Goal: Transaction & Acquisition: Purchase product/service

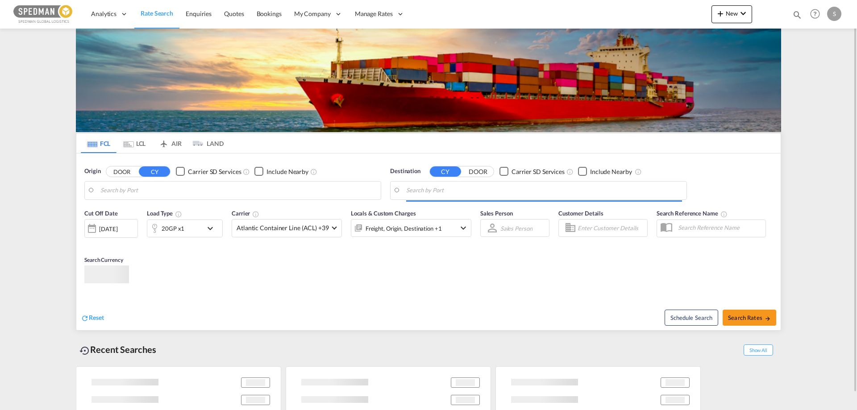
type input "[GEOGRAPHIC_DATA] ([GEOGRAPHIC_DATA]), DKCPH"
type input "[GEOGRAPHIC_DATA], LBBEY"
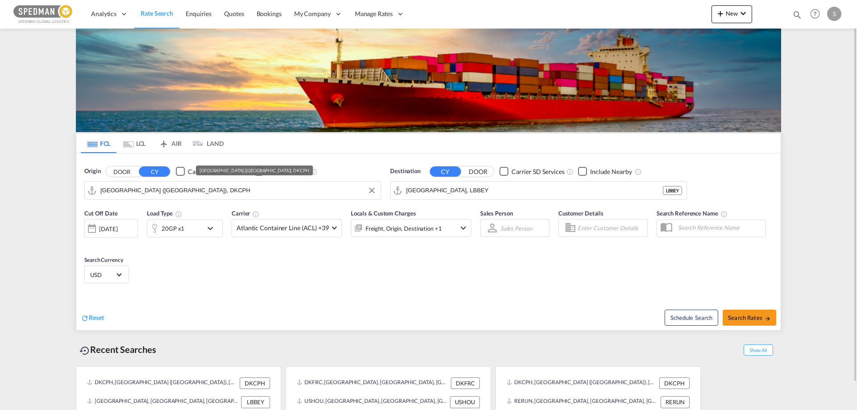
click at [193, 194] on input "[GEOGRAPHIC_DATA] ([GEOGRAPHIC_DATA]), DKCPH" at bounding box center [238, 190] width 276 height 13
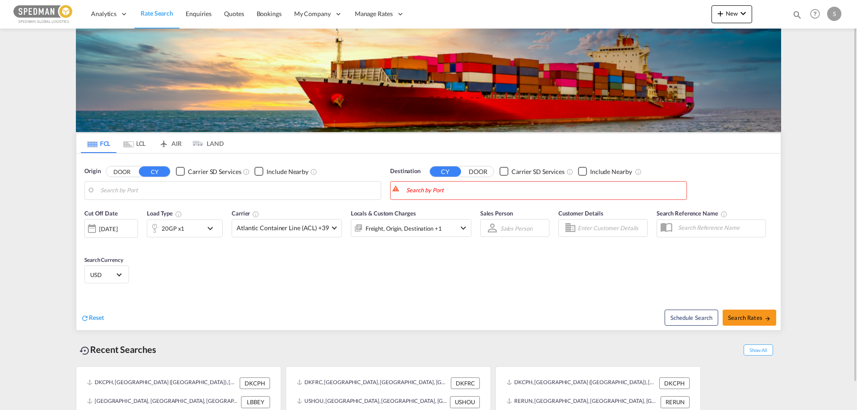
click at [100, 189] on md-input-container "Copenhagen (Kobenhavn), DKCPH" at bounding box center [233, 191] width 296 height 18
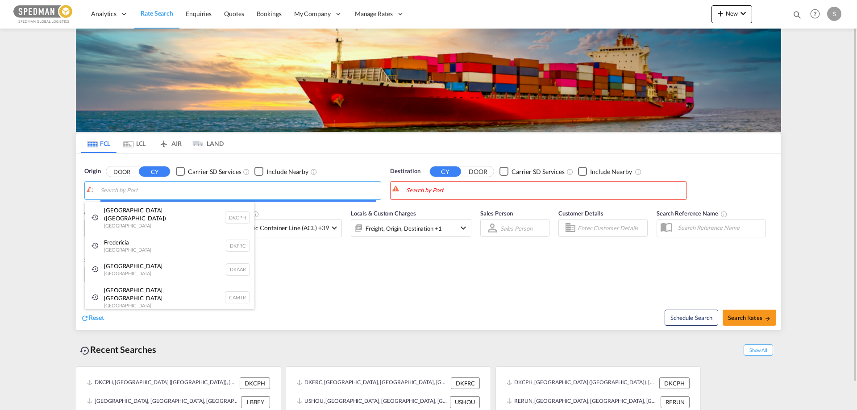
click at [103, 189] on body "Analytics Reports Dashboard Rate Search Enquiries Quotes Bookings" at bounding box center [428, 205] width 857 height 410
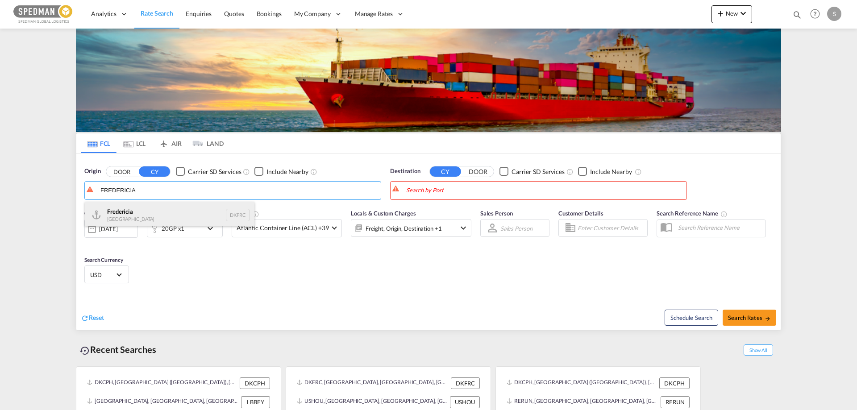
click at [119, 217] on div "Fredericia [GEOGRAPHIC_DATA] DKFRC" at bounding box center [170, 215] width 170 height 27
type input "[GEOGRAPHIC_DATA], DKFRC"
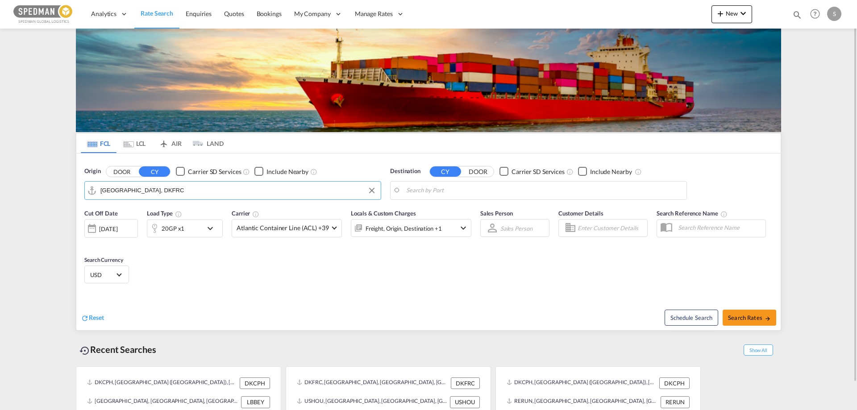
click at [408, 190] on body "Analytics Reports Dashboard Rate Search Enquiries Quotes Bookings" at bounding box center [428, 205] width 857 height 410
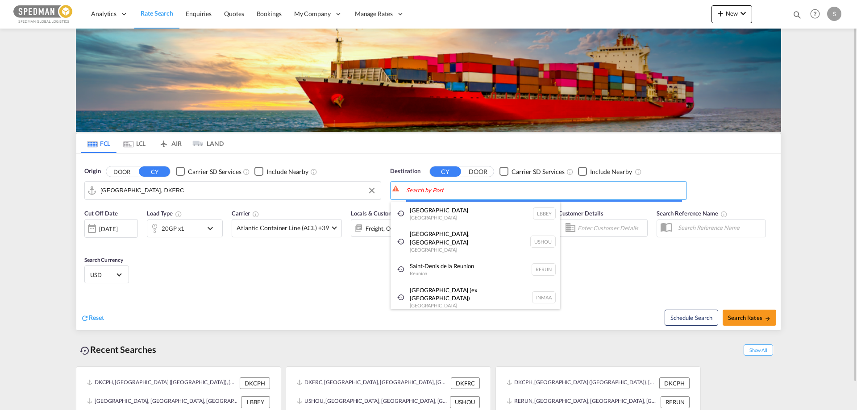
click at [408, 190] on body "Analytics Reports Dashboard Rate Search Enquiries Quotes Bookings" at bounding box center [428, 205] width 857 height 410
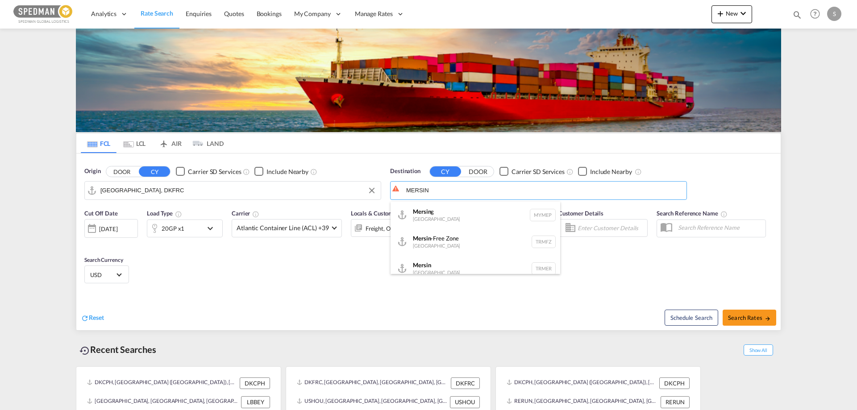
scroll to position [8, 0]
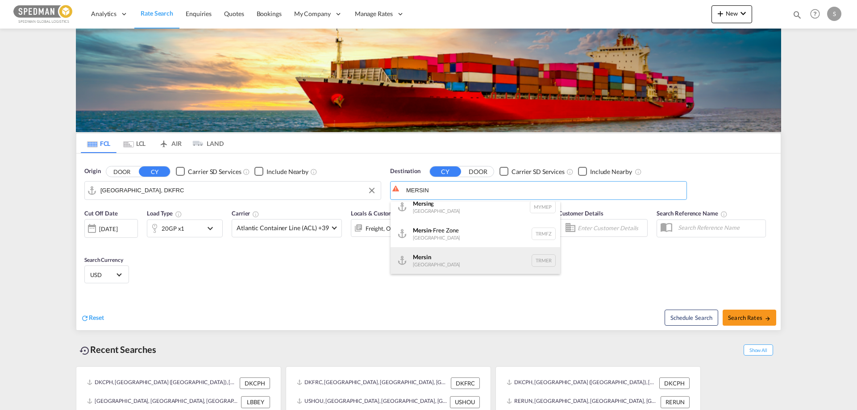
click at [423, 260] on div "Mersin [GEOGRAPHIC_DATA] TRMER" at bounding box center [476, 260] width 170 height 27
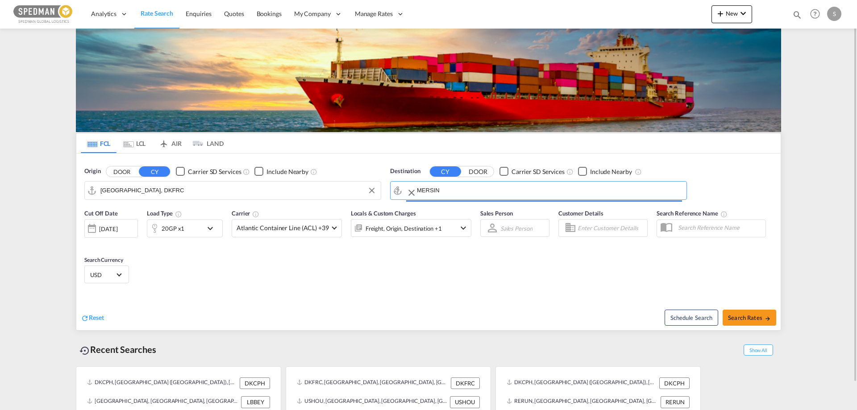
type input "Mersin, TRMER"
click at [426, 260] on div "Cut Off Date [DATE] [DATE] Load Type 20GP x1 Carrier Atlantic Container Line (A…" at bounding box center [428, 247] width 704 height 87
click at [92, 272] on span "USD" at bounding box center [102, 275] width 25 height 8
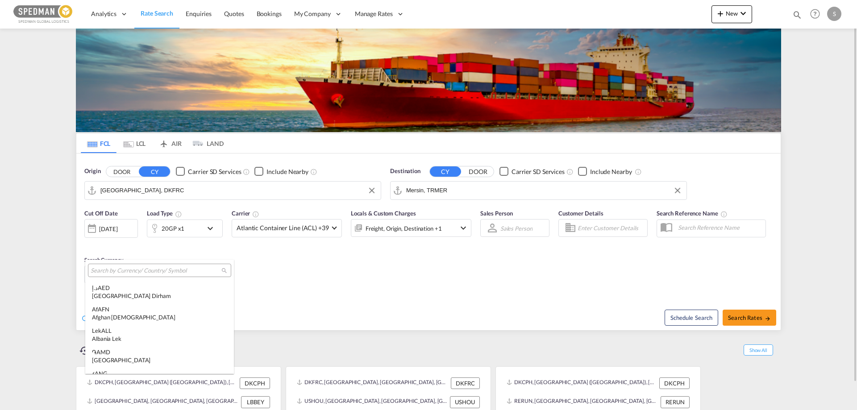
scroll to position [3082, 0]
click at [92, 272] on input "search" at bounding box center [156, 271] width 131 height 8
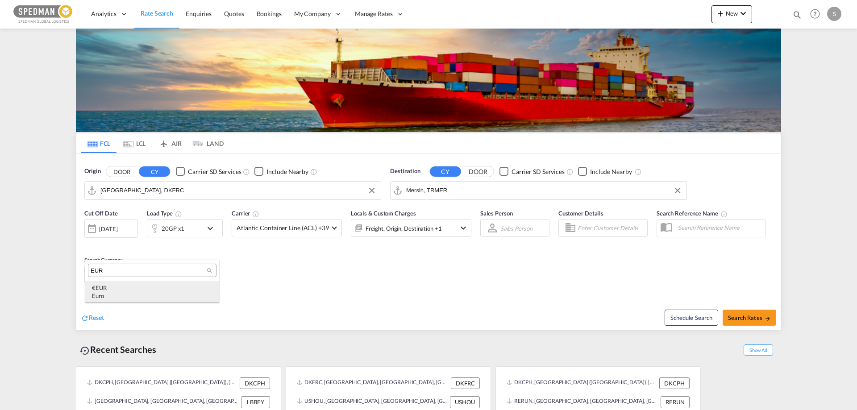
type input "EUR"
click at [97, 290] on div "€ EUR Euro" at bounding box center [152, 292] width 121 height 16
click at [738, 313] on button "Search Rates" at bounding box center [750, 318] width 54 height 16
type input "DKFRC to TRMER / [DATE]"
